Goal: Task Accomplishment & Management: Complete application form

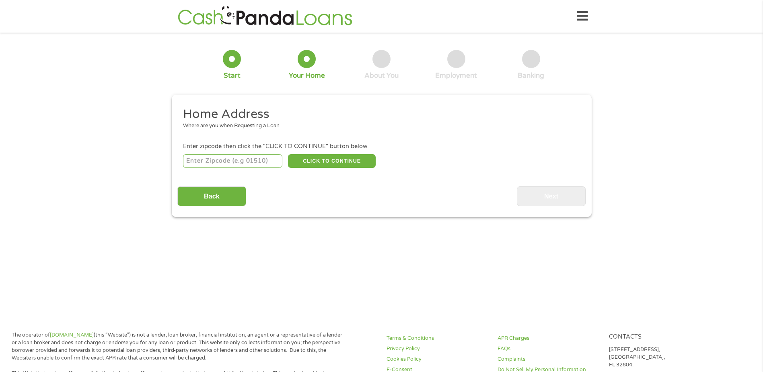
click at [260, 162] on input "number" at bounding box center [232, 161] width 99 height 14
type input "77377"
select select "[US_STATE]"
type input "77377"
click at [350, 160] on button "CLICK TO CONTINUE" at bounding box center [332, 161] width 88 height 14
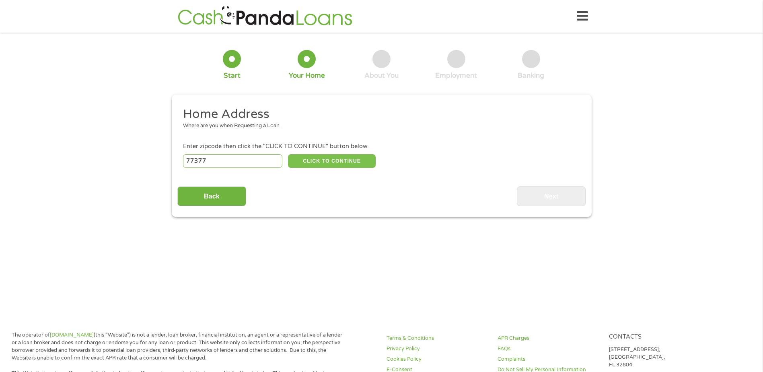
type input "77377"
type input "Tomball"
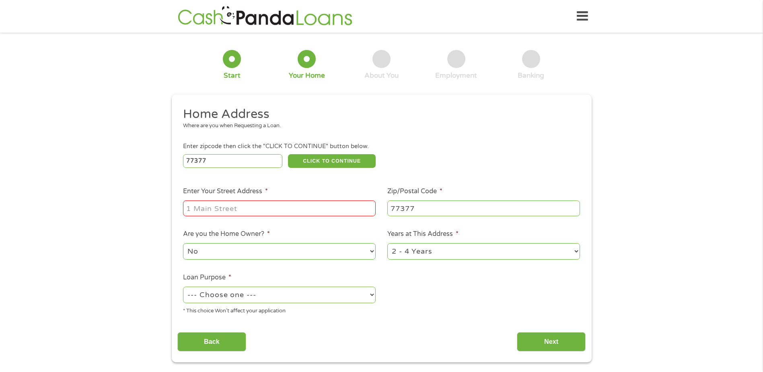
click at [236, 210] on input "Enter Your Street Address *" at bounding box center [279, 207] width 193 height 15
type input "[STREET_ADDRESS]"
click at [280, 255] on select "No Yes" at bounding box center [279, 251] width 193 height 16
click at [268, 255] on select "No Yes" at bounding box center [279, 251] width 193 height 16
click at [348, 299] on select "--- Choose one --- Pay Bills Debt Consolidation Home Improvement Major Purchase…" at bounding box center [279, 294] width 193 height 16
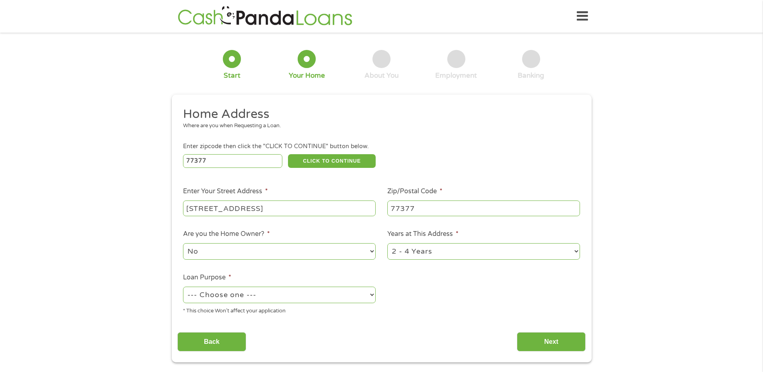
select select "paybills"
click at [183, 286] on select "--- Choose one --- Pay Bills Debt Consolidation Home Improvement Major Purchase…" at bounding box center [279, 294] width 193 height 16
click at [539, 341] on input "Next" at bounding box center [551, 342] width 69 height 20
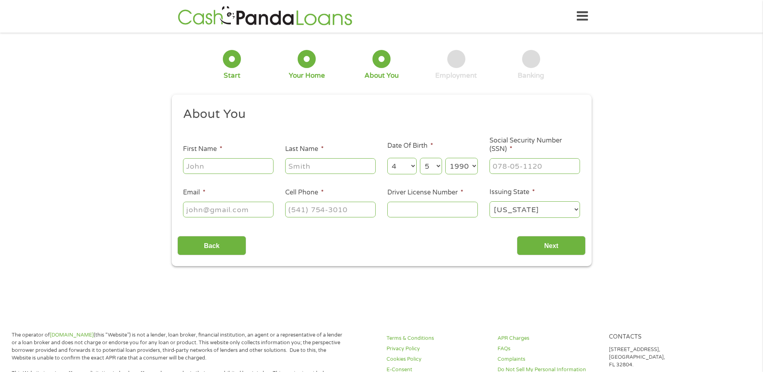
click at [242, 167] on input "First Name *" at bounding box center [228, 165] width 91 height 15
type input "[PERSON_NAME]"
type input "[PERSON_NAME][EMAIL_ADDRESS][PERSON_NAME][DOMAIN_NAME]"
type input "[PHONE_NUMBER]"
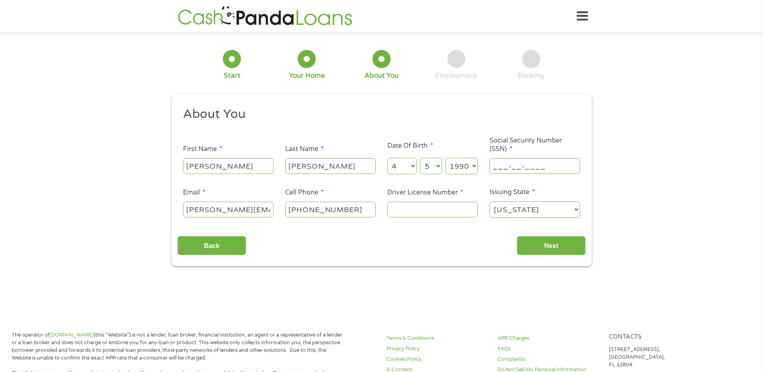
click at [525, 169] on input "___-__-____" at bounding box center [535, 165] width 91 height 15
type input "643-16-3366"
click at [243, 209] on input "[PERSON_NAME][EMAIL_ADDRESS][PERSON_NAME][DOMAIN_NAME]" at bounding box center [228, 209] width 91 height 15
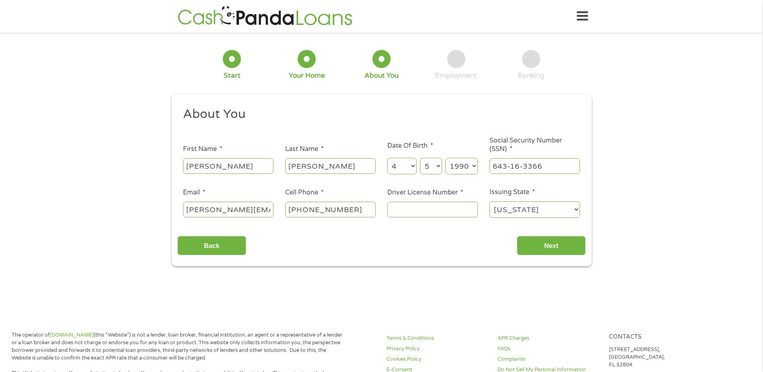
click at [356, 212] on input "[PHONE_NUMBER]" at bounding box center [330, 209] width 91 height 15
type input "[PHONE_NUMBER]"
type input "23519100"
click at [531, 244] on input "Next" at bounding box center [551, 246] width 69 height 20
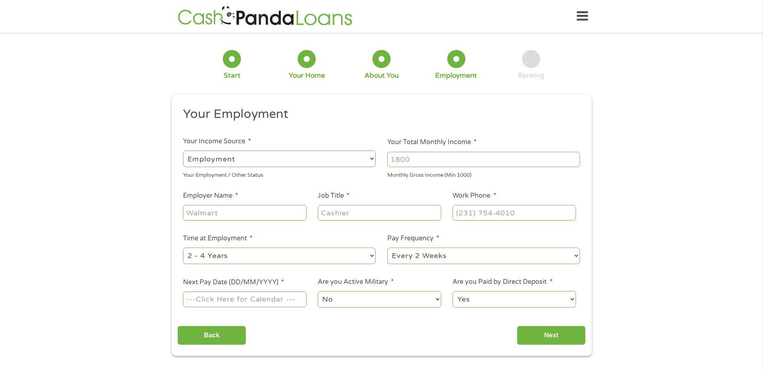
click at [424, 159] on input "Your Total Monthly Income *" at bounding box center [483, 159] width 193 height 15
type input "3000"
click at [365, 191] on li "Job Title *" at bounding box center [379, 206] width 135 height 31
click at [249, 211] on input "Employer Name *" at bounding box center [244, 212] width 123 height 15
type input "united health group optum"
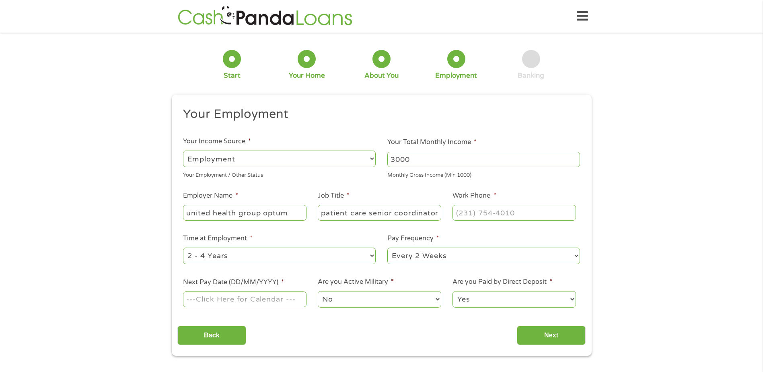
type input "patient care senior coordinator"
type input "[PHONE_NUMBER]"
click at [591, 239] on div "This field is hidden when viewing the form gclid CjwKCAjwisnGBhAXEiwA0zEOR3eqzG…" at bounding box center [382, 225] width 420 height 261
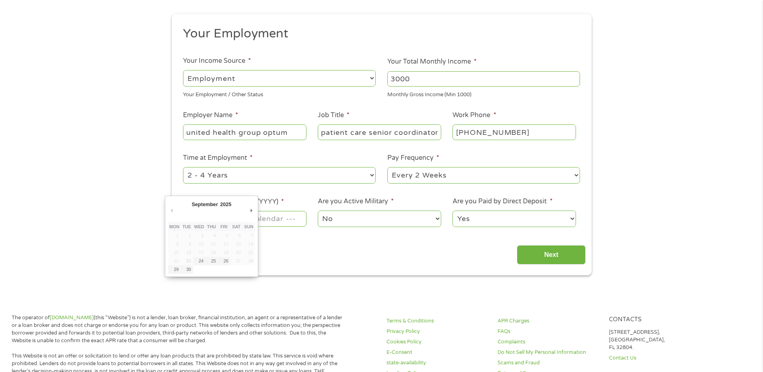
click at [254, 217] on body "Home Get Loan Offer How it works FAQs Blog Cash Loans Quick Loans Online Loans …" at bounding box center [381, 358] width 763 height 877
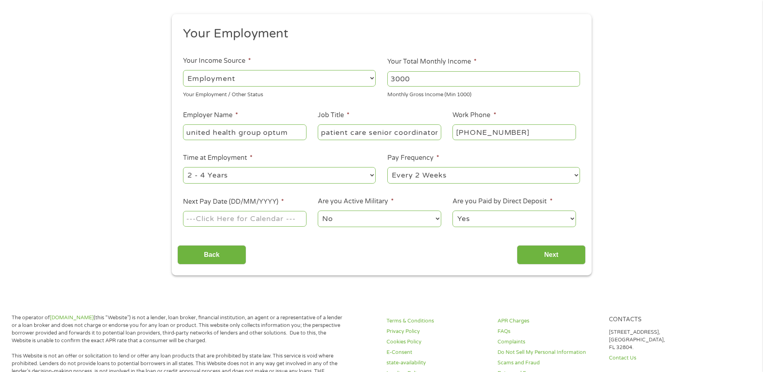
click at [293, 217] on input "Next Pay Date (DD/MM/YYYY) *" at bounding box center [244, 218] width 123 height 15
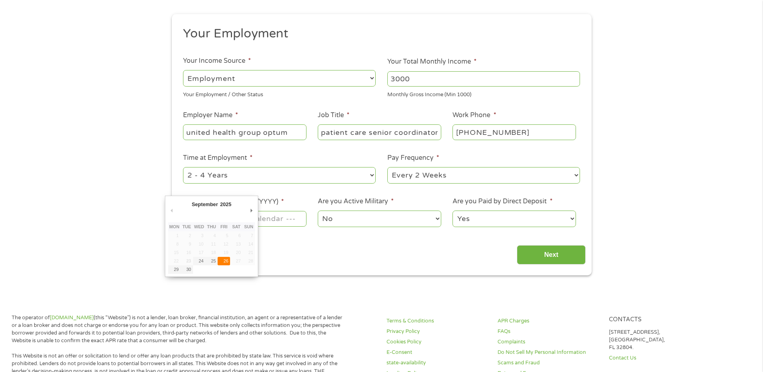
type input "[DATE]"
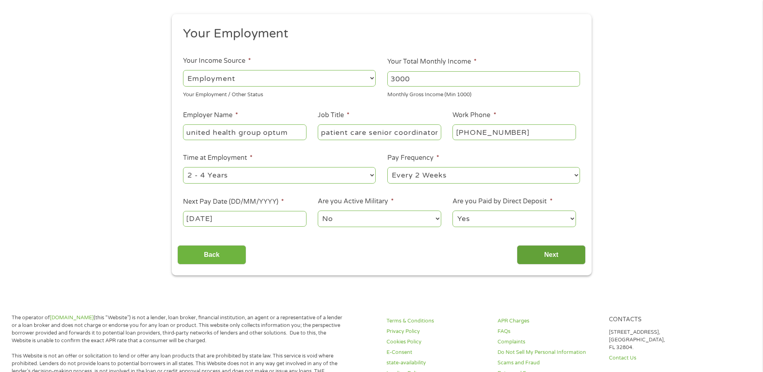
click at [556, 257] on input "Next" at bounding box center [551, 255] width 69 height 20
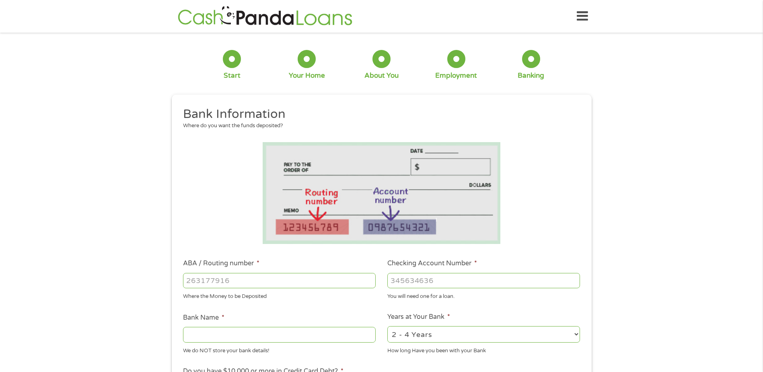
scroll to position [40, 0]
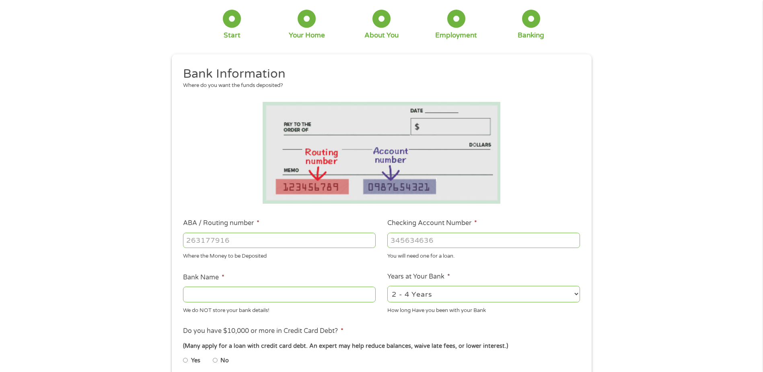
click at [197, 241] on input "ABA / Routing number *" at bounding box center [279, 240] width 193 height 15
type input "111000614"
type input "JPMORGAN CHASE BANK NA"
type input "111000614"
click at [463, 232] on div at bounding box center [483, 240] width 193 height 19
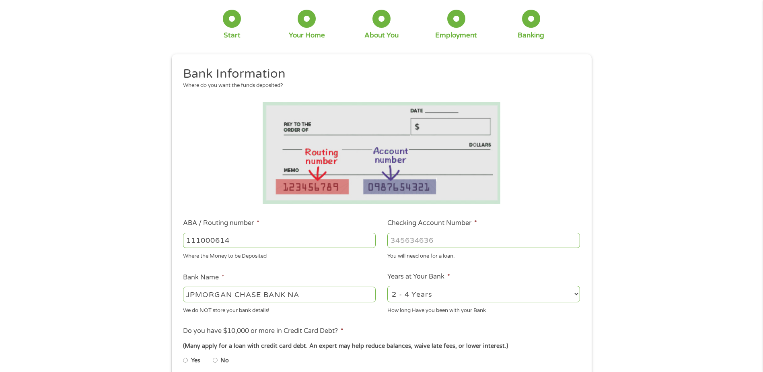
click at [468, 236] on input "Checking Account Number *" at bounding box center [483, 240] width 193 height 15
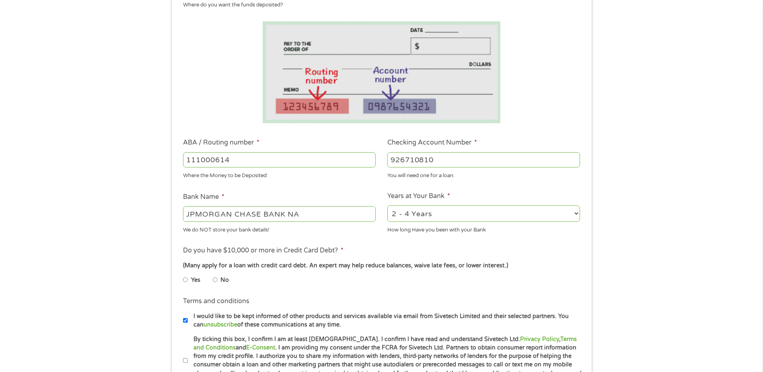
type input "926710810"
click at [577, 215] on select "2 - 4 Years 6 - 12 Months 1 - 2 Years Over 4 Years" at bounding box center [483, 213] width 193 height 16
select select "60months"
click at [387, 205] on select "2 - 4 Years 6 - 12 Months 1 - 2 Years Over 4 Years" at bounding box center [483, 213] width 193 height 16
drag, startPoint x: 215, startPoint y: 280, endPoint x: 349, endPoint y: 288, distance: 134.2
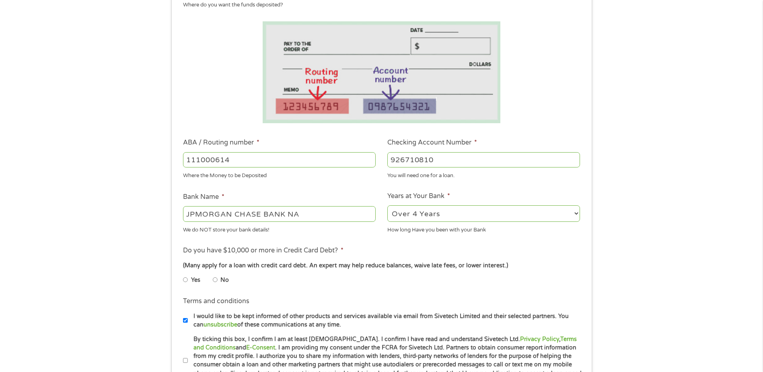
click at [216, 280] on input "No" at bounding box center [215, 279] width 5 height 13
radio input "true"
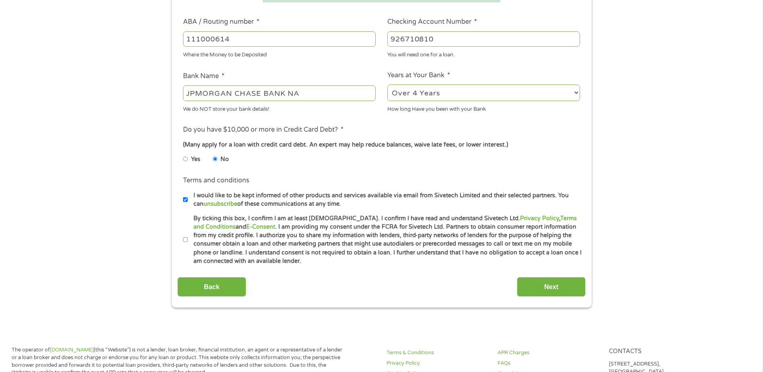
click at [184, 239] on input "By ticking this box, I confirm I am at least [DEMOGRAPHIC_DATA]. I confirm I ha…" at bounding box center [185, 239] width 5 height 13
checkbox input "true"
drag, startPoint x: 186, startPoint y: 200, endPoint x: 363, endPoint y: 234, distance: 179.8
click at [186, 200] on input "I would like to be kept informed of other products and services available via e…" at bounding box center [185, 199] width 5 height 13
checkbox input "false"
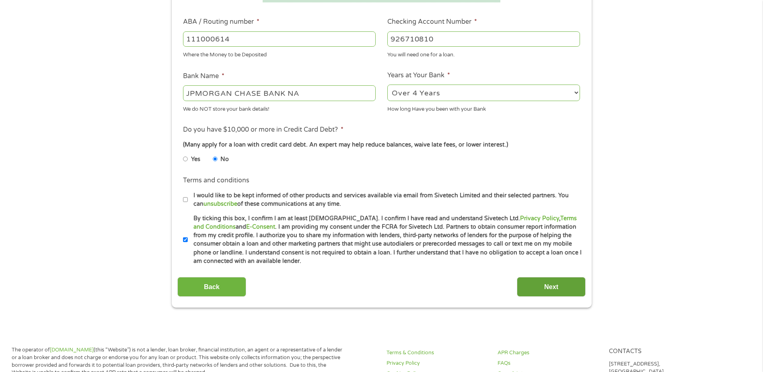
click at [555, 283] on input "Next" at bounding box center [551, 287] width 69 height 20
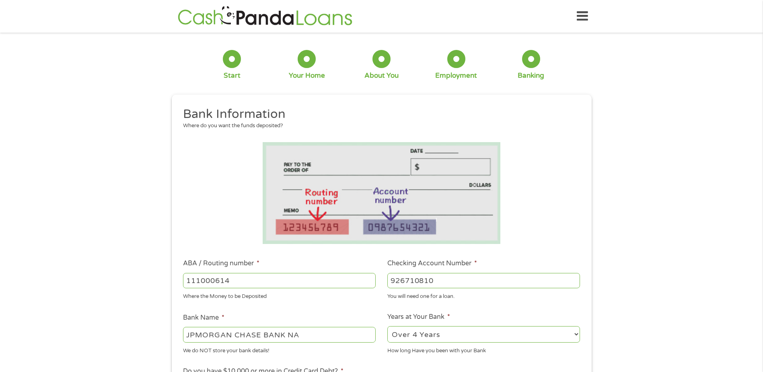
scroll to position [3, 3]
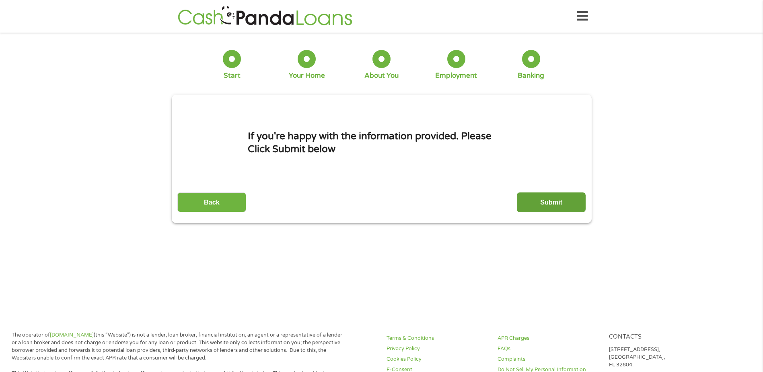
click at [545, 204] on input "Submit" at bounding box center [551, 202] width 69 height 20
